Goal: Information Seeking & Learning: Learn about a topic

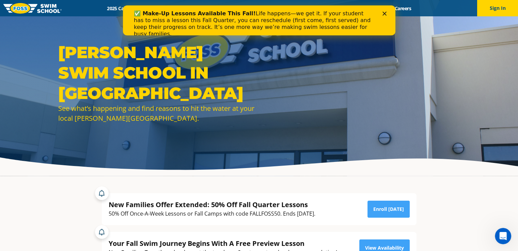
click at [383, 17] on div "✅ Make-Up Lessons Available This Fall! Life happens—we get it. If your student …" at bounding box center [258, 23] width 250 height 31
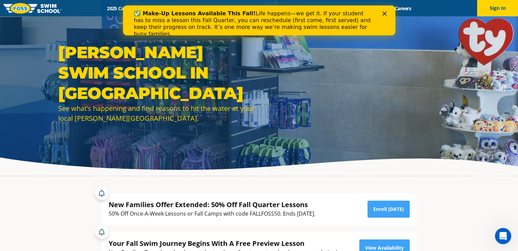
click at [383, 14] on polygon "Close" at bounding box center [384, 14] width 4 height 4
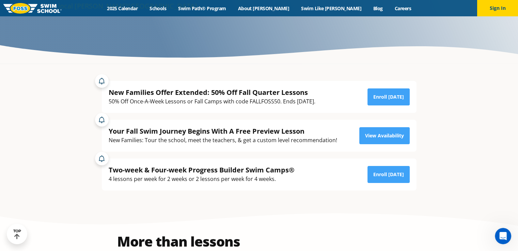
scroll to position [113, 0]
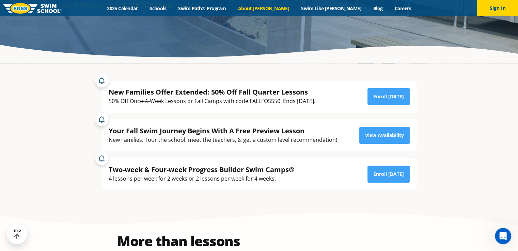
click at [280, 10] on link "About [PERSON_NAME]" at bounding box center [263, 8] width 63 height 6
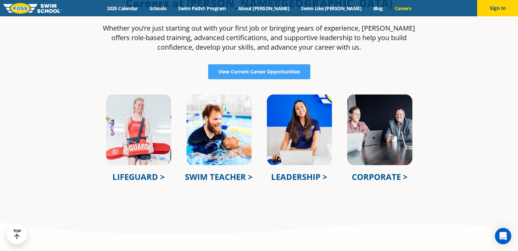
scroll to position [218, 0]
drag, startPoint x: 210, startPoint y: 169, endPoint x: 220, endPoint y: 176, distance: 12.0
click at [220, 176] on div "SWIM TEACHER >" at bounding box center [219, 141] width 80 height 103
click at [238, 175] on link "SWIM TEACHER >" at bounding box center [219, 176] width 68 height 11
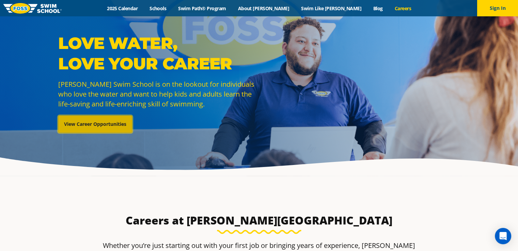
click at [120, 131] on link "View Career Opportunities" at bounding box center [95, 124] width 74 height 17
click at [94, 118] on link "View Career Opportunities" at bounding box center [95, 124] width 74 height 17
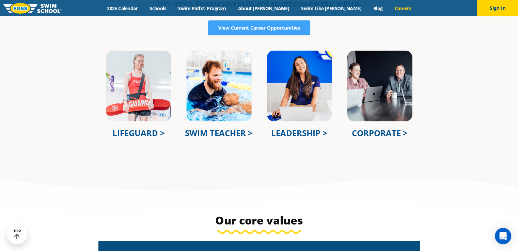
scroll to position [261, 0]
click at [148, 134] on link "LIFEGUARD >" at bounding box center [138, 132] width 52 height 11
